Goal: Task Accomplishment & Management: Manage account settings

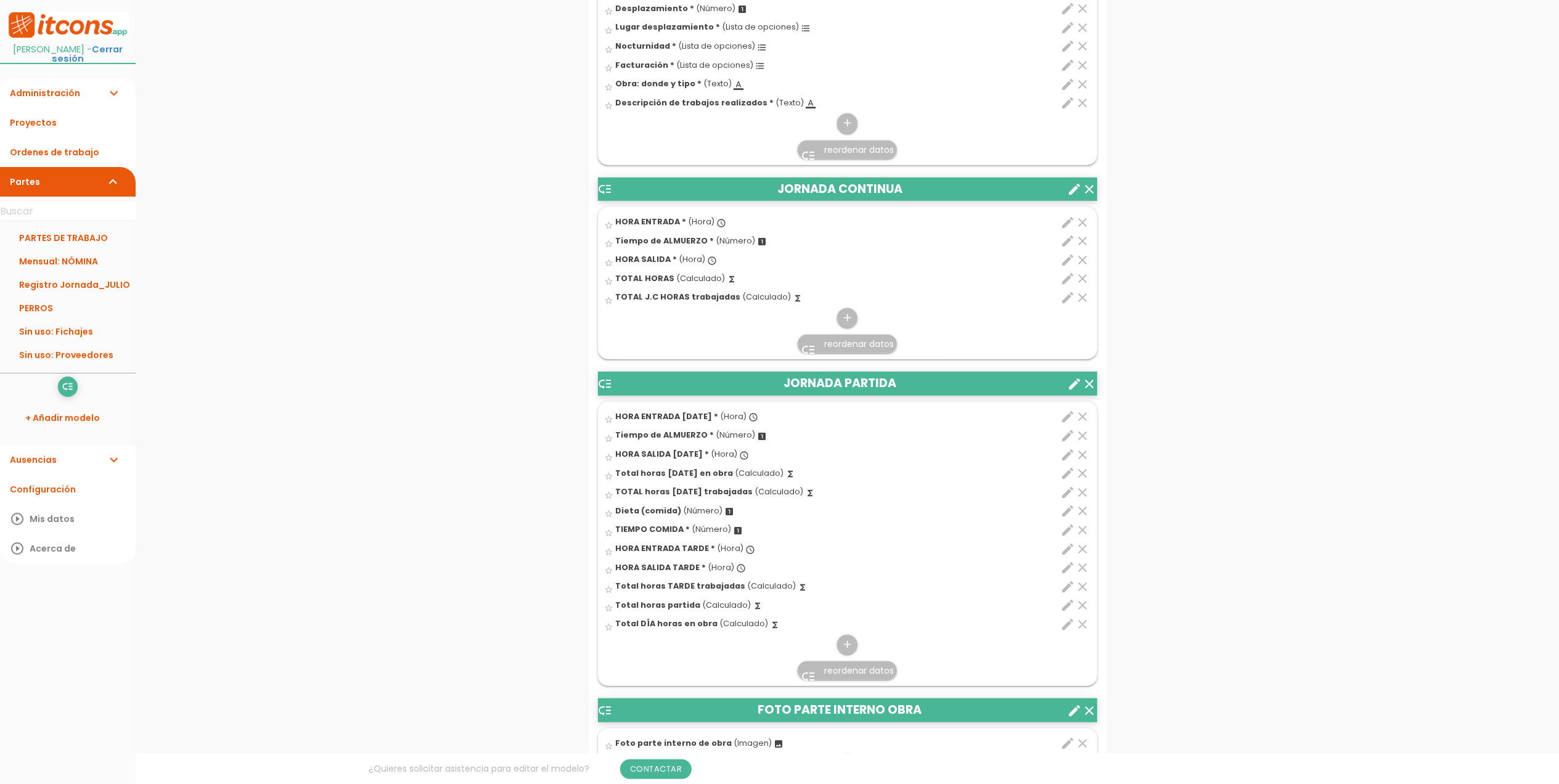
scroll to position [657, 0]
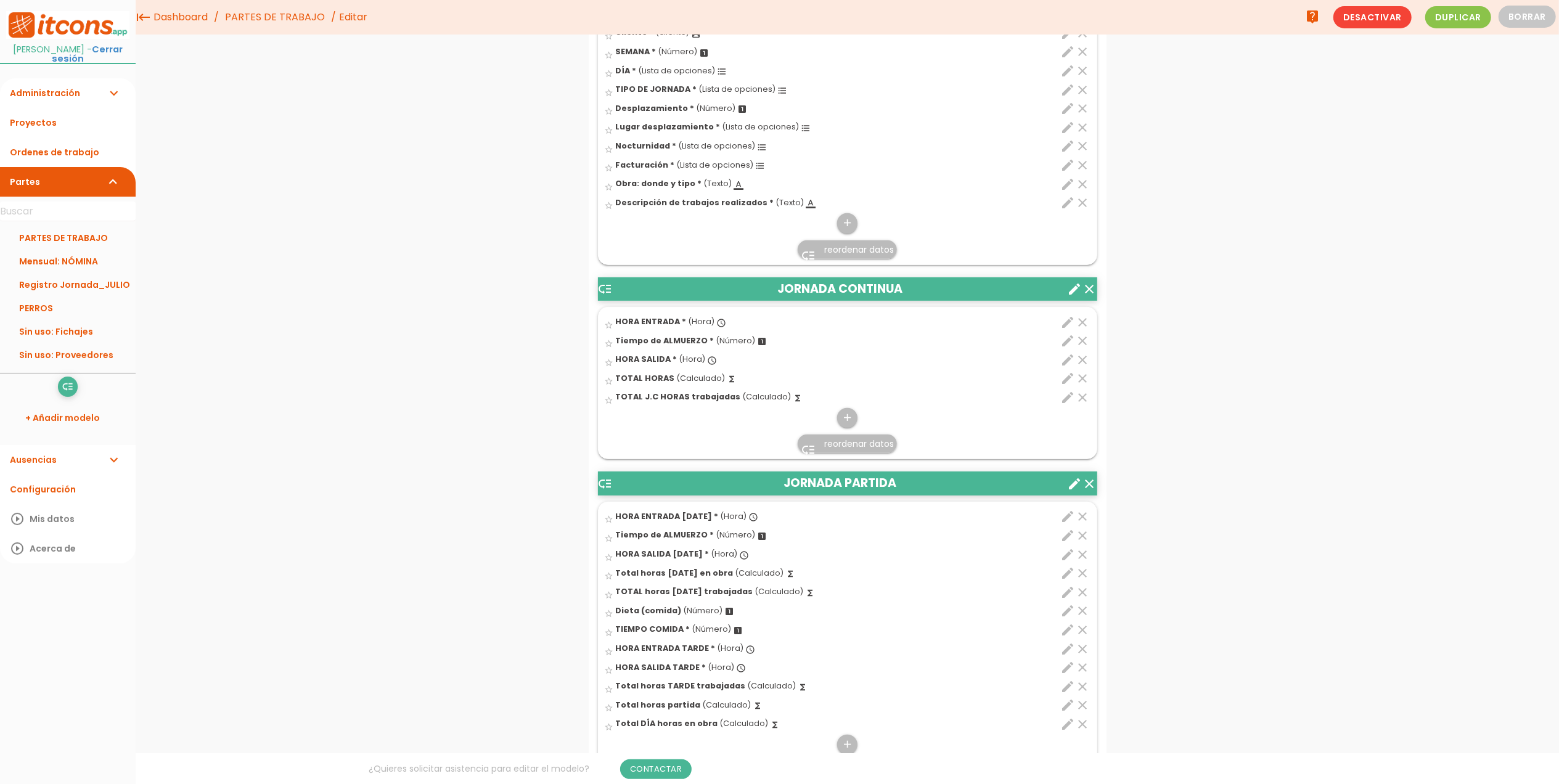
scroll to position [452, 0]
click at [1069, 324] on icon "edit" at bounding box center [1069, 323] width 15 height 15
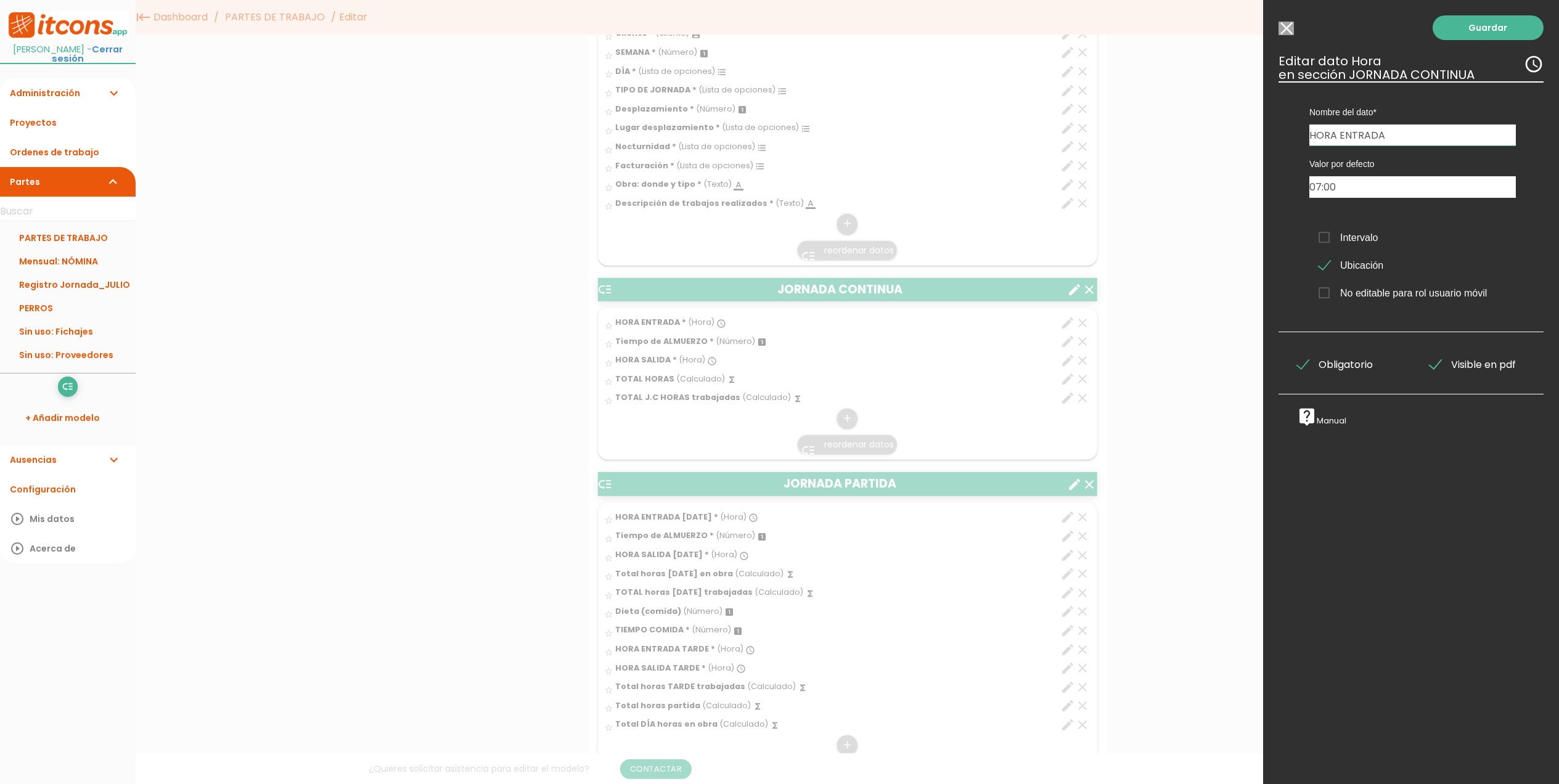
click at [1288, 26] on input "Modelo sin Ordenes de trabajo" at bounding box center [1286, 28] width 16 height 14
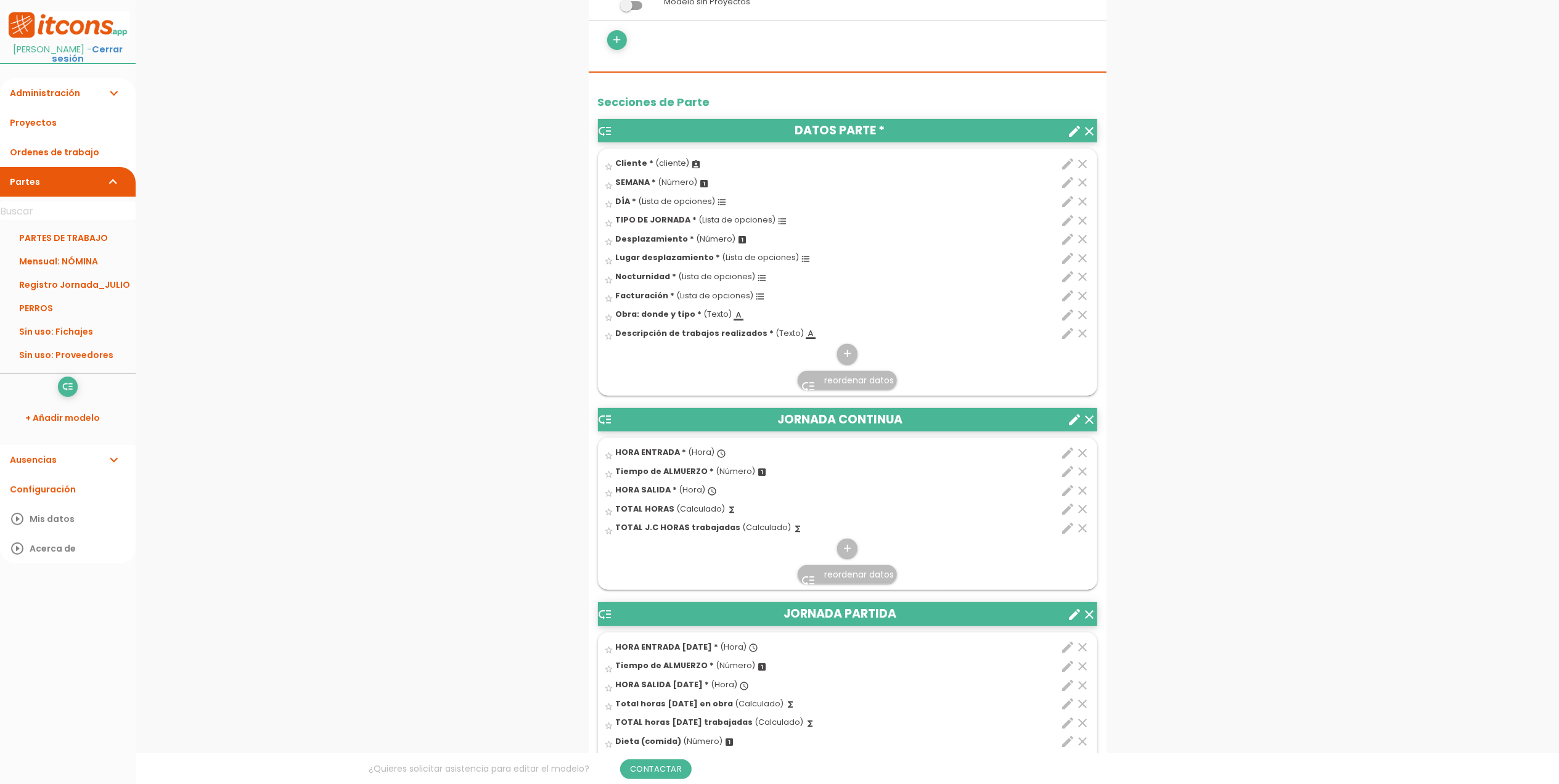
scroll to position [370, 0]
